Goal: Transaction & Acquisition: Purchase product/service

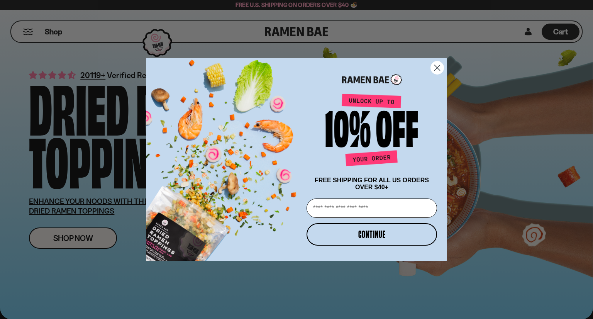
click at [443, 68] on circle "Close dialog" at bounding box center [437, 67] width 13 height 13
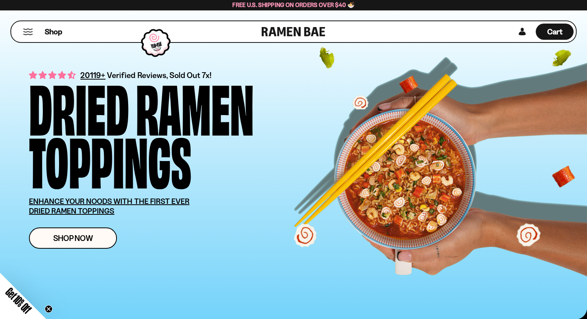
click at [30, 32] on button "Mobile Menu Trigger" at bounding box center [28, 32] width 10 height 7
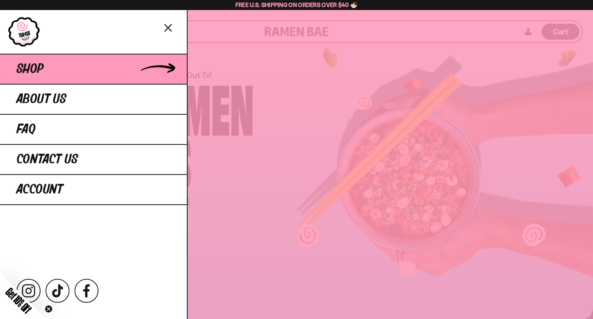
click at [37, 74] on span "Shop" at bounding box center [30, 69] width 27 height 14
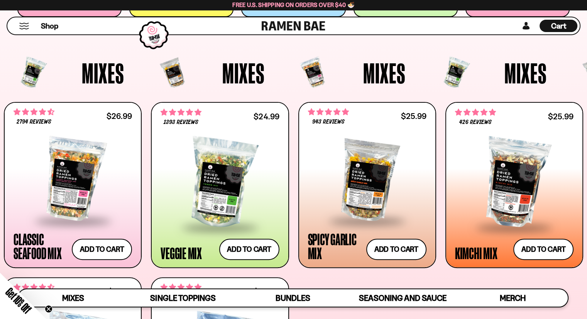
scroll to position [116, 0]
